Goal: Task Accomplishment & Management: Manage account settings

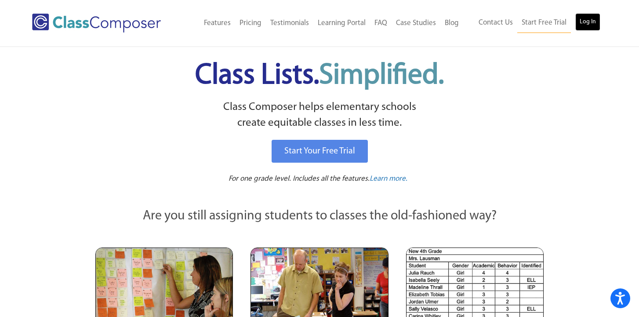
click at [585, 18] on link "Log In" at bounding box center [587, 22] width 25 height 18
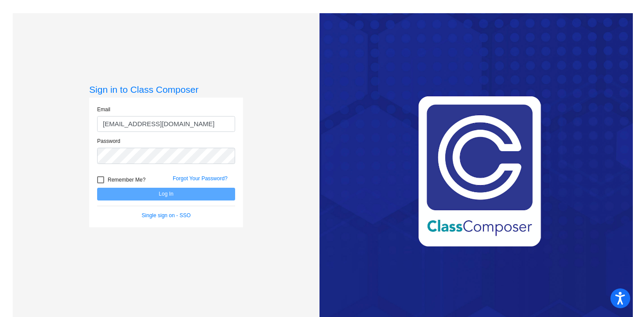
type input "[EMAIL_ADDRESS][DOMAIN_NAME]"
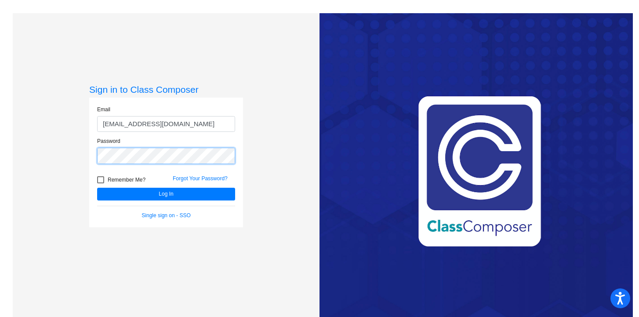
click at [97, 188] on button "Log In" at bounding box center [166, 194] width 138 height 13
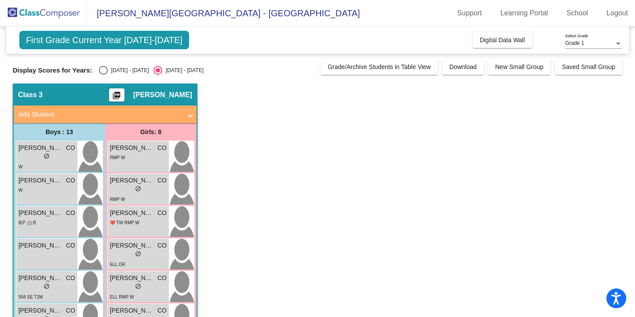
click at [102, 68] on div "Select an option" at bounding box center [103, 70] width 9 height 9
click at [103, 75] on input "[DATE] - [DATE]" at bounding box center [103, 75] width 0 height 0
radio input "true"
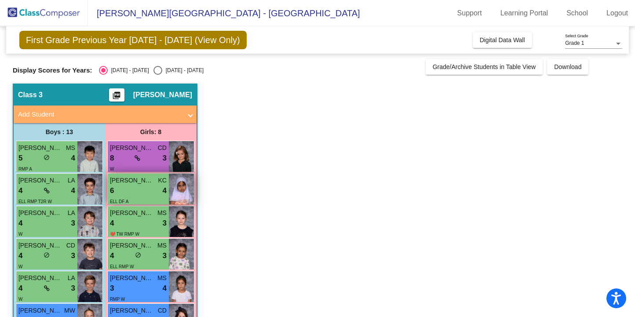
click at [128, 185] on span "[PERSON_NAME]" at bounding box center [132, 180] width 44 height 9
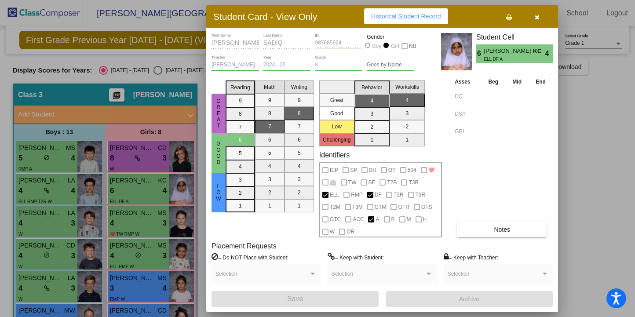
click at [121, 134] on div at bounding box center [317, 158] width 635 height 317
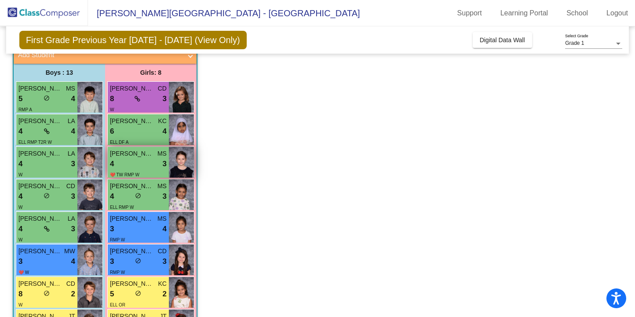
scroll to position [62, 0]
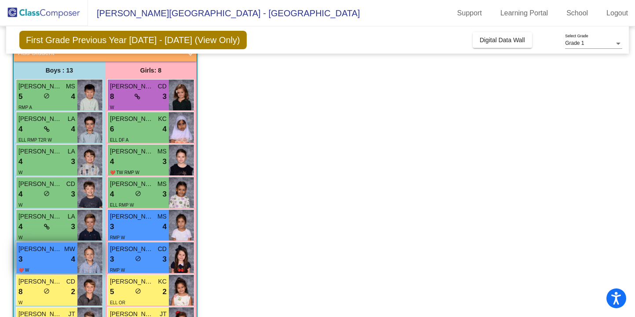
click at [30, 248] on span "[PERSON_NAME]" at bounding box center [40, 248] width 44 height 9
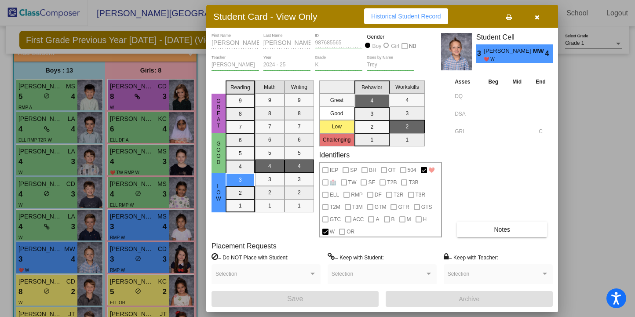
scroll to position [0, 0]
click at [524, 230] on button "Notes" at bounding box center [502, 230] width 90 height 16
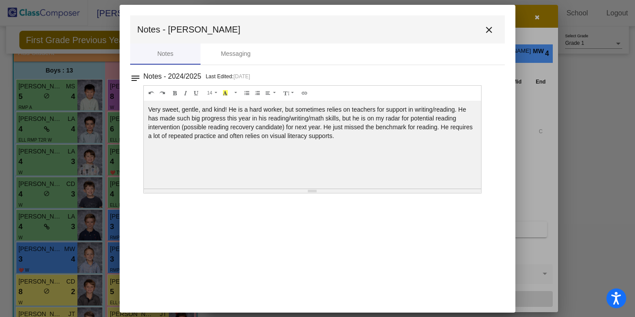
click at [490, 31] on mat-icon "close" at bounding box center [488, 30] width 11 height 11
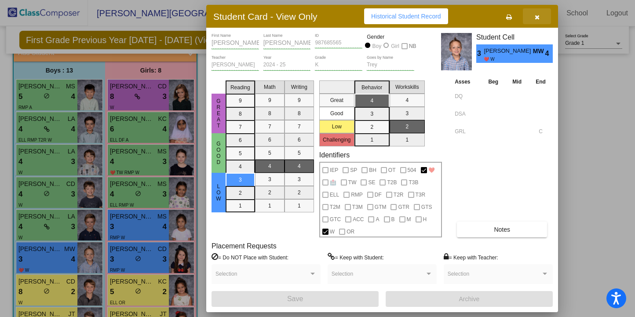
click at [535, 18] on icon "button" at bounding box center [536, 17] width 5 height 6
